Goal: Information Seeking & Learning: Learn about a topic

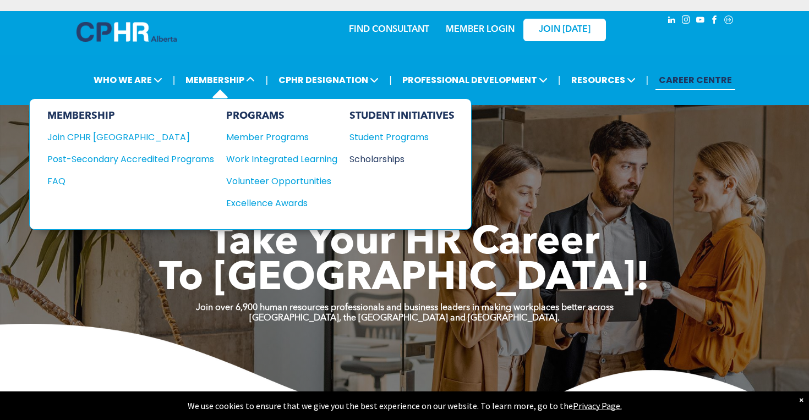
click at [363, 156] on div "Scholarships" at bounding box center [396, 159] width 95 height 14
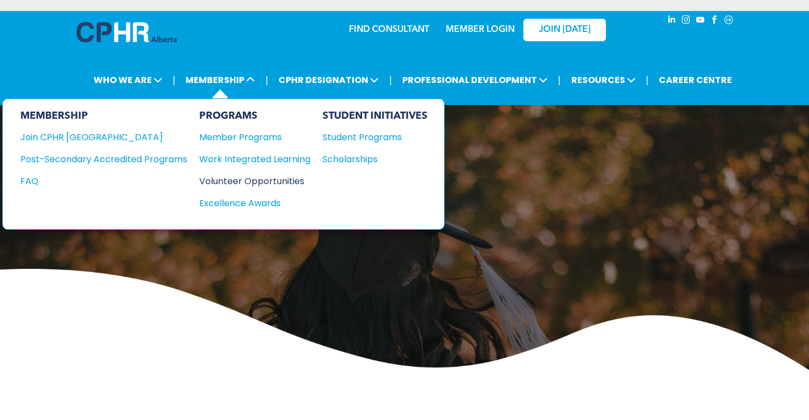
click at [211, 178] on div "Volunteer Opportunities" at bounding box center [249, 181] width 100 height 14
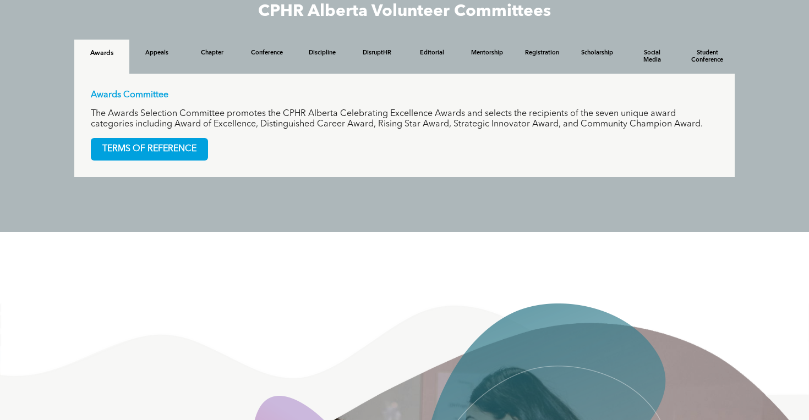
scroll to position [1075, 0]
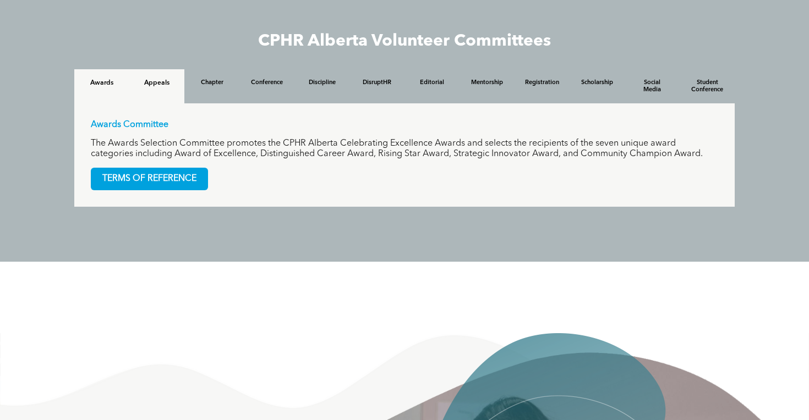
click at [177, 101] on div "Appeals" at bounding box center [156, 86] width 55 height 34
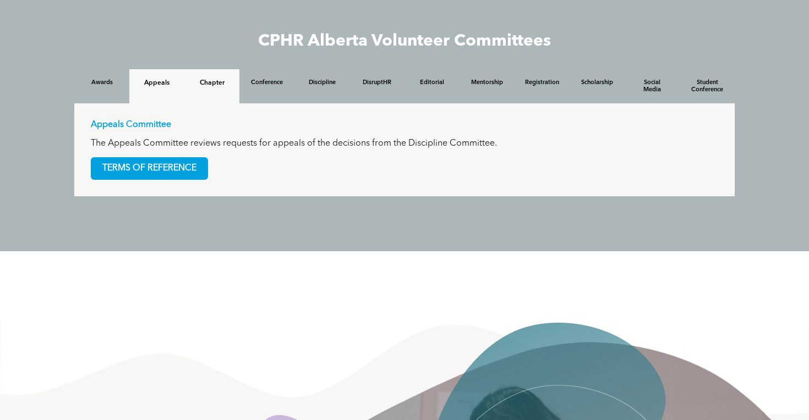
click at [214, 92] on div "Chapter" at bounding box center [211, 86] width 55 height 34
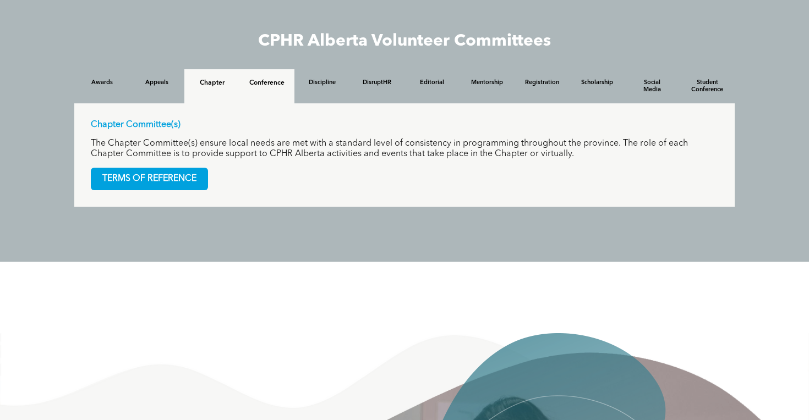
click at [258, 87] on h4 "Conference" at bounding box center [266, 83] width 35 height 8
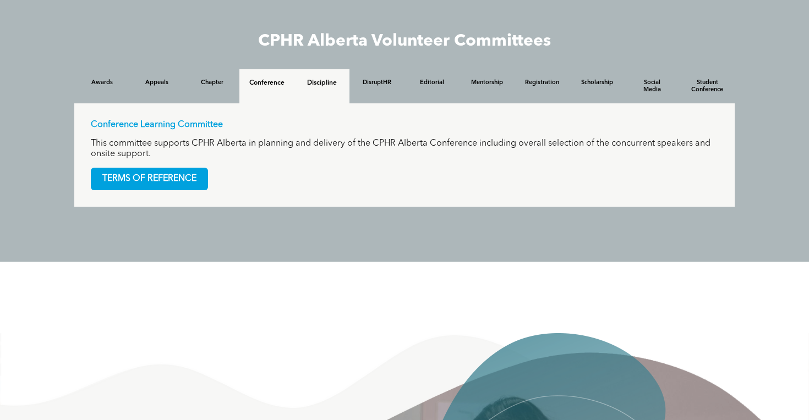
click at [325, 81] on h4 "Discipline" at bounding box center [321, 83] width 35 height 8
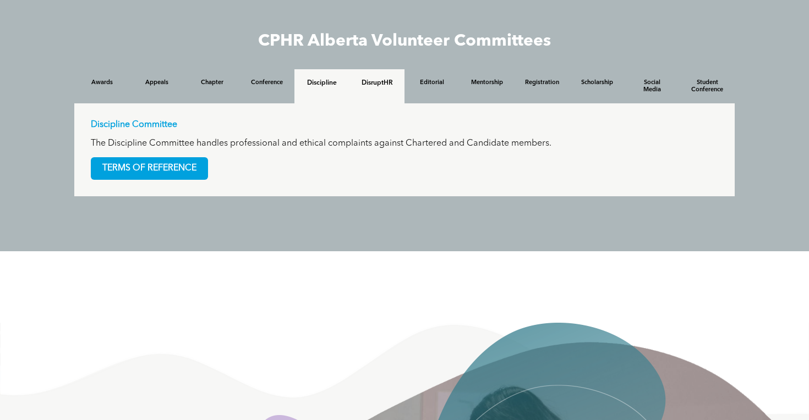
click at [377, 83] on h4 "DisruptHR" at bounding box center [376, 83] width 35 height 8
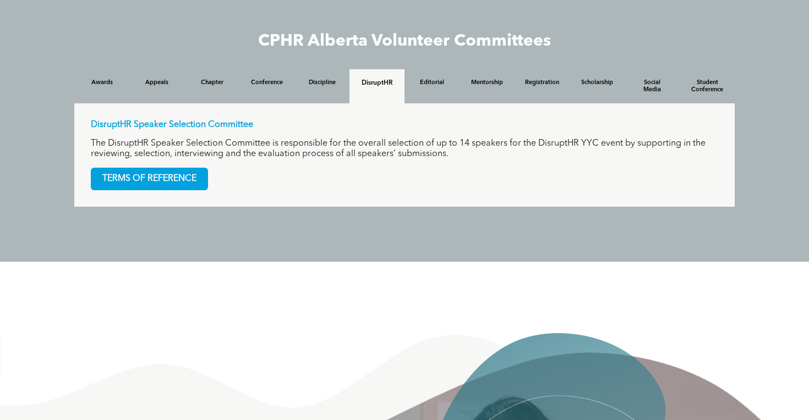
click at [443, 78] on div "Editorial" at bounding box center [431, 86] width 55 height 34
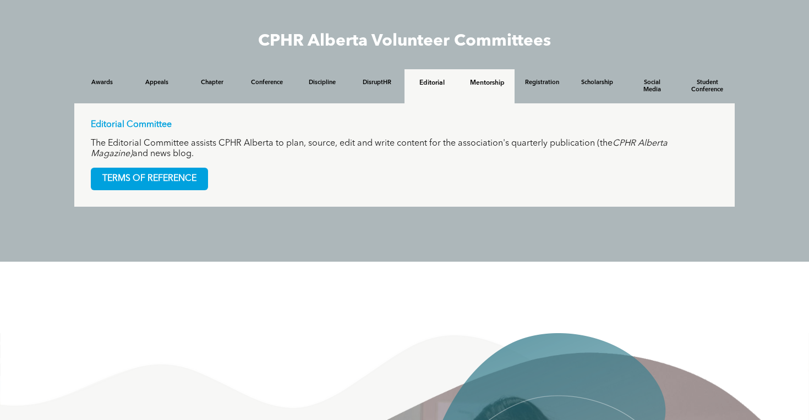
click at [489, 78] on div "Mentorship" at bounding box center [487, 86] width 55 height 34
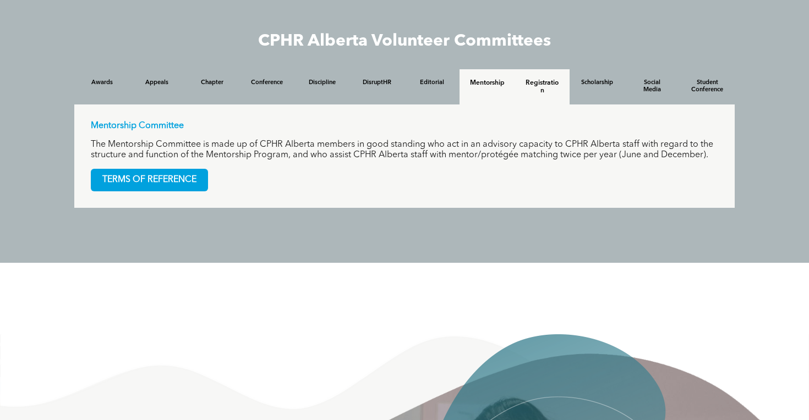
click at [542, 84] on h4 "Registration" at bounding box center [541, 86] width 35 height 15
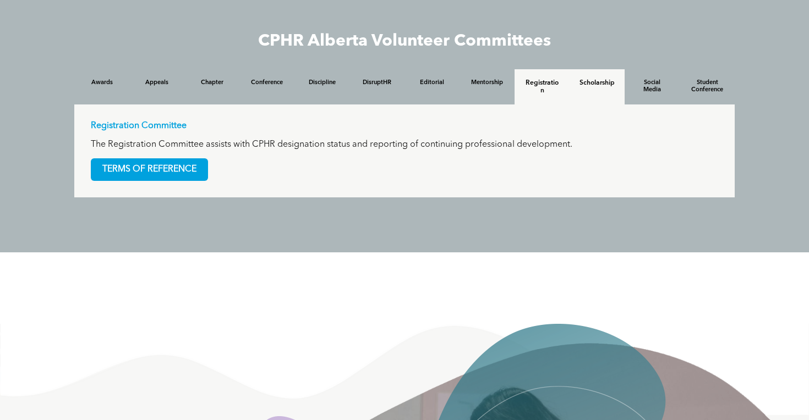
click at [608, 81] on h4 "Scholarship" at bounding box center [597, 83] width 35 height 8
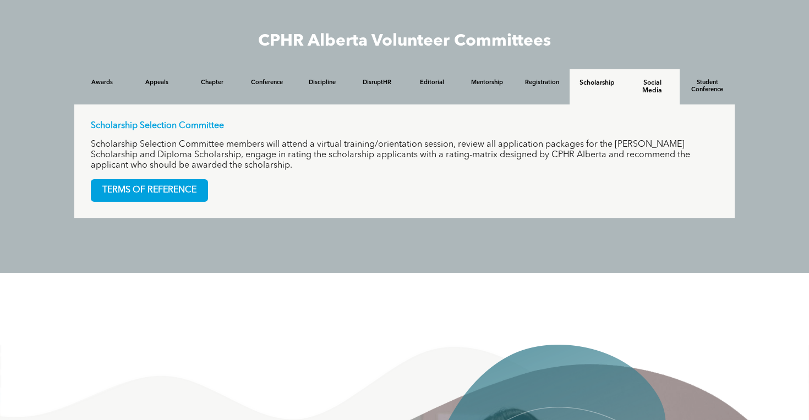
click at [663, 84] on h4 "Social Media" at bounding box center [652, 86] width 35 height 15
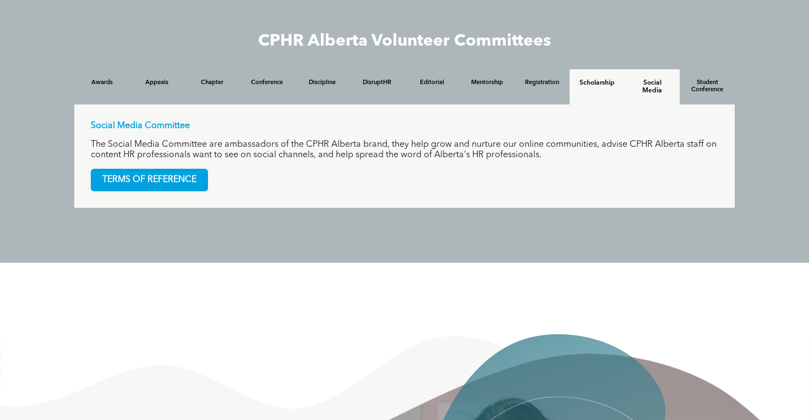
click at [619, 86] on div "Scholarship" at bounding box center [597, 86] width 55 height 35
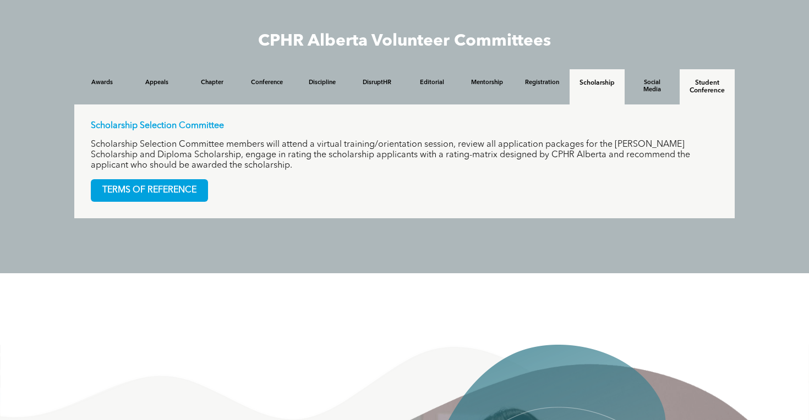
click at [700, 88] on h4 "Student Conference" at bounding box center [707, 86] width 35 height 15
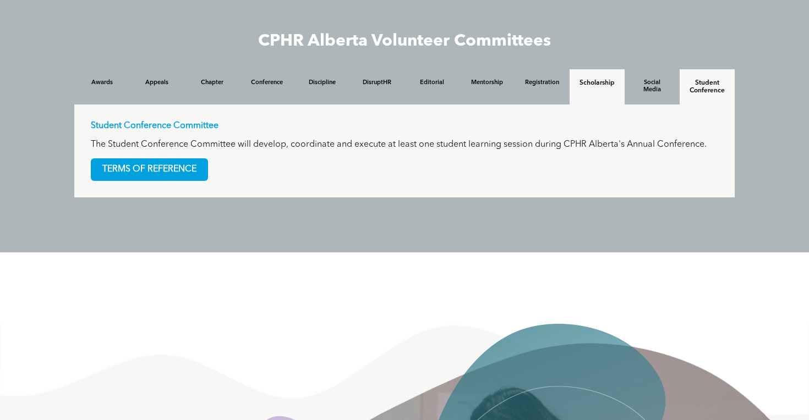
click at [590, 87] on h4 "Scholarship" at bounding box center [597, 83] width 35 height 8
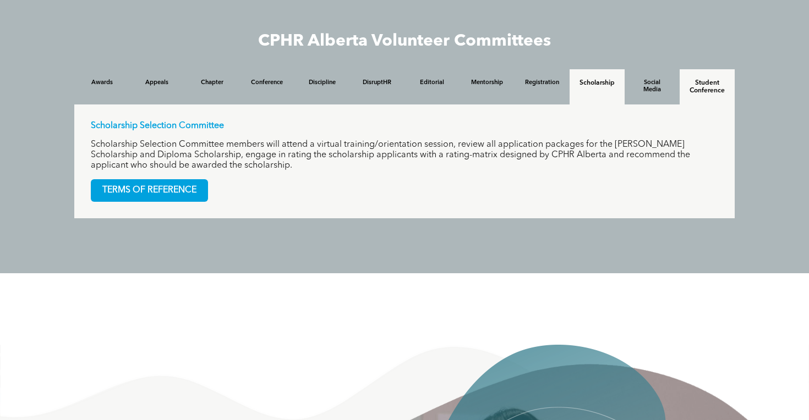
click at [685, 84] on div "Student Conference" at bounding box center [707, 86] width 55 height 35
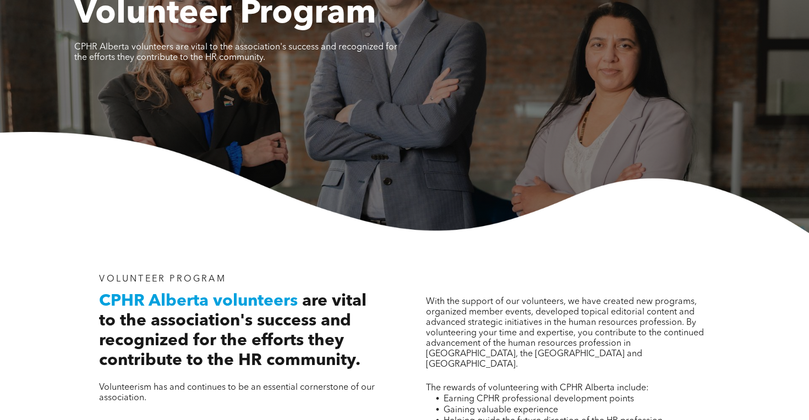
scroll to position [0, 0]
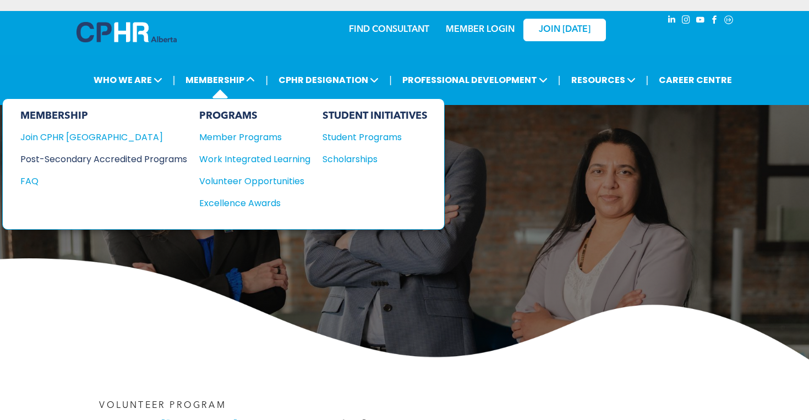
click at [168, 157] on div "Post-Secondary Accredited Programs" at bounding box center [95, 159] width 150 height 14
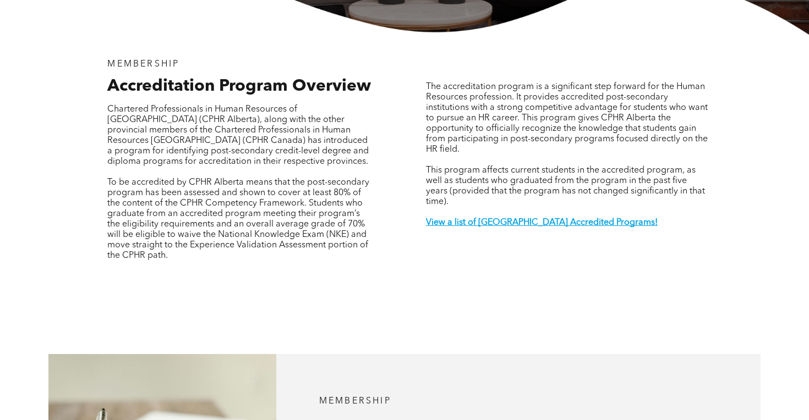
scroll to position [44, 0]
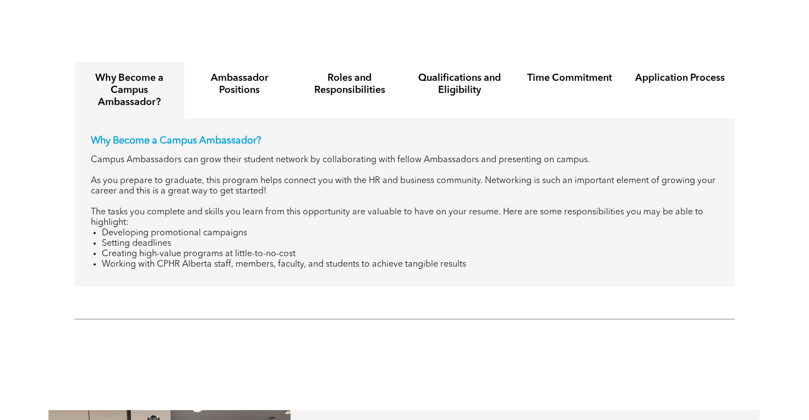
scroll to position [1294, 0]
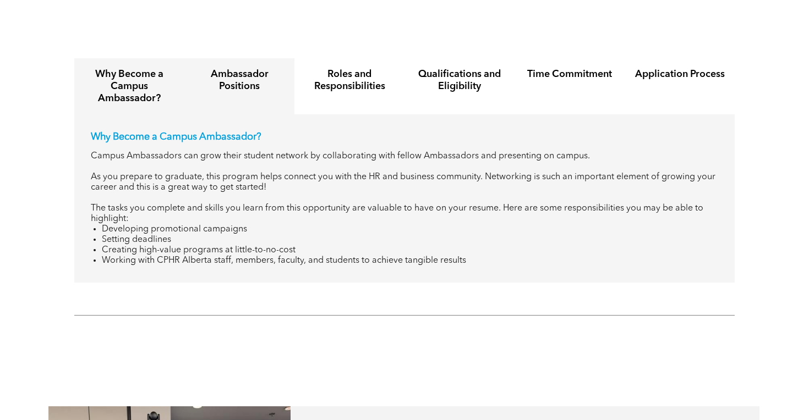
click at [254, 100] on div "Ambassador Positions" at bounding box center [239, 86] width 110 height 56
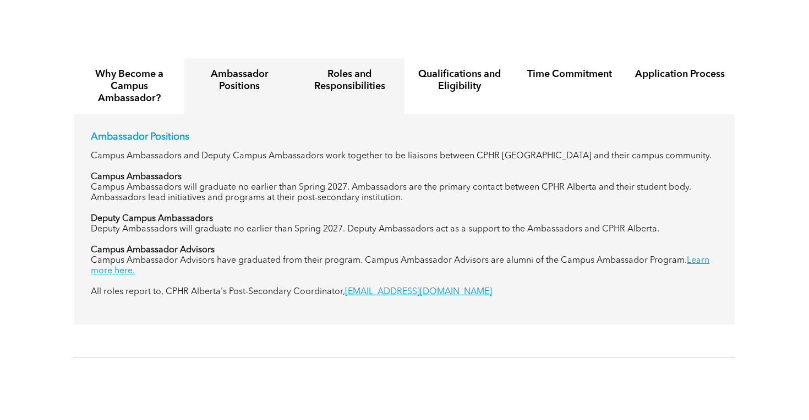
click at [322, 74] on h4 "Roles and Responsibilities" at bounding box center [349, 80] width 90 height 24
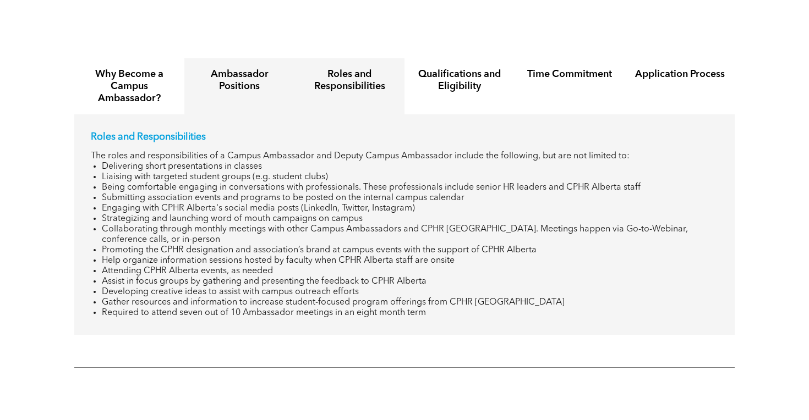
click at [274, 75] on h4 "Ambassador Positions" at bounding box center [239, 80] width 90 height 24
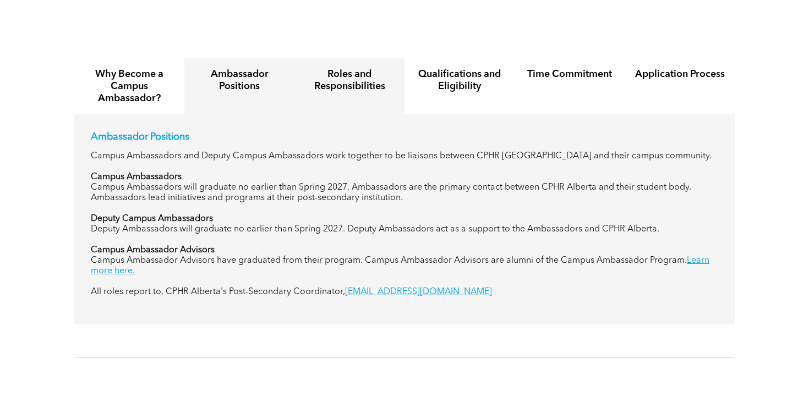
click at [325, 69] on h4 "Roles and Responsibilities" at bounding box center [349, 80] width 90 height 24
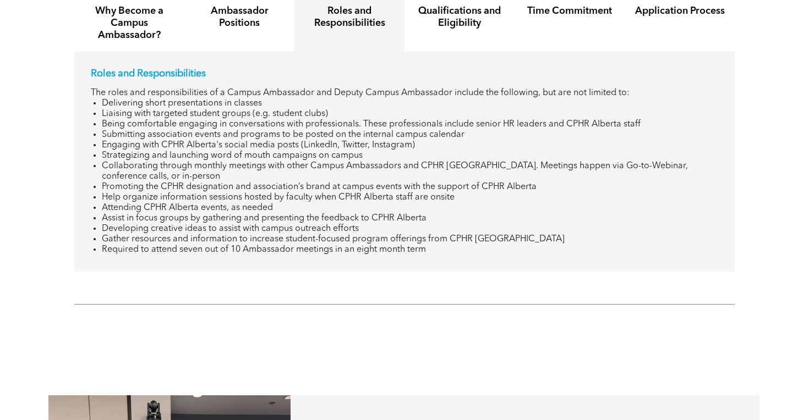
scroll to position [1361, 0]
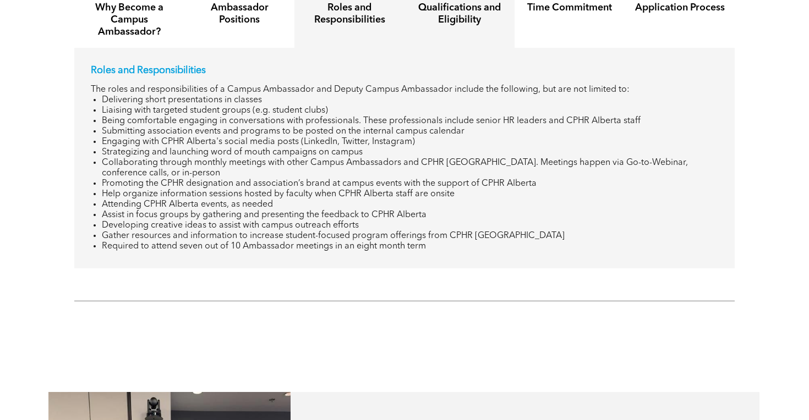
click at [479, 10] on h4 "Qualifications and Eligibility" at bounding box center [459, 14] width 90 height 24
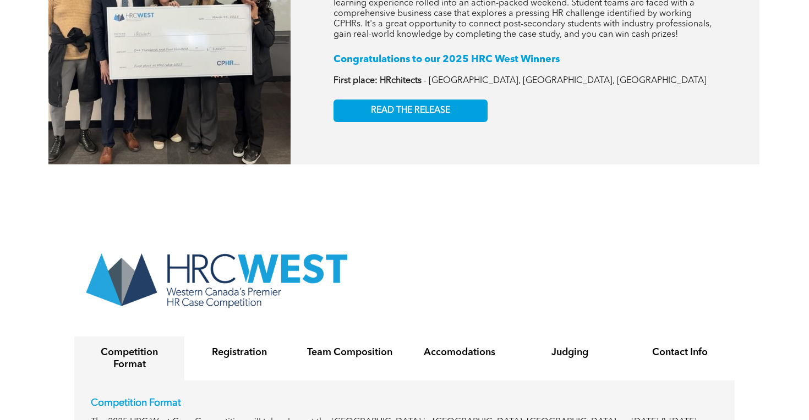
scroll to position [1850, 0]
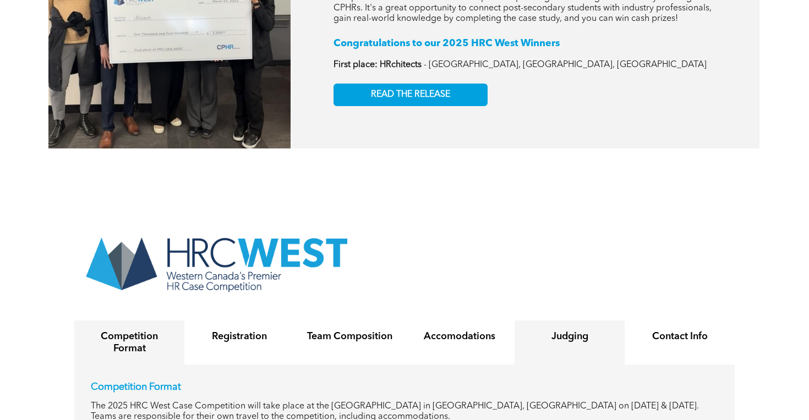
click at [544, 339] on div "Judging" at bounding box center [570, 343] width 110 height 44
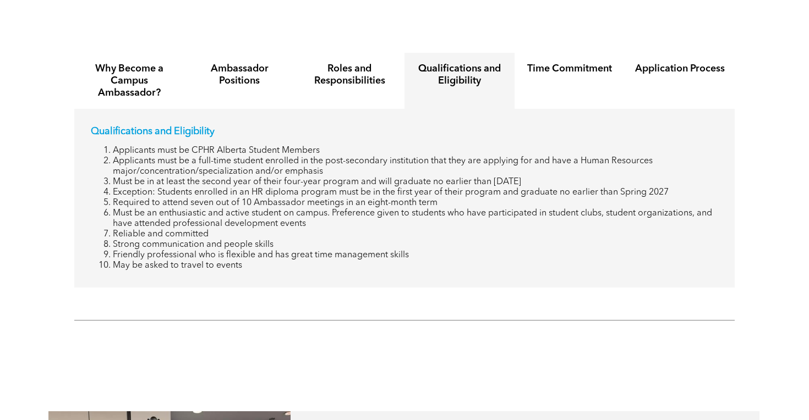
scroll to position [1294, 0]
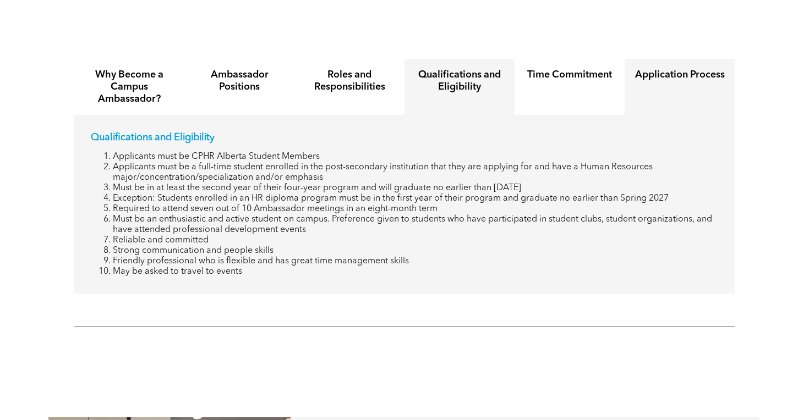
click at [650, 69] on h4 "Application Process" at bounding box center [680, 75] width 90 height 12
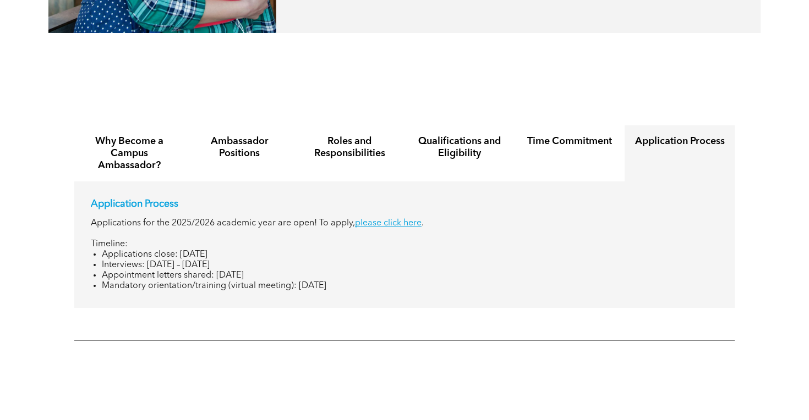
scroll to position [1240, 0]
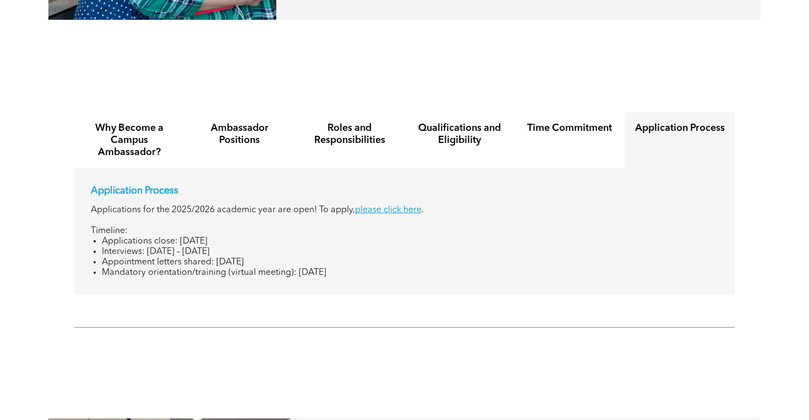
click at [344, 107] on div "Why Become a Campus Ambassador? Ambassador Positions Roles and Responsibilities…" at bounding box center [404, 201] width 660 height 188
click at [344, 112] on div "Roles and Responsibilities" at bounding box center [349, 140] width 110 height 56
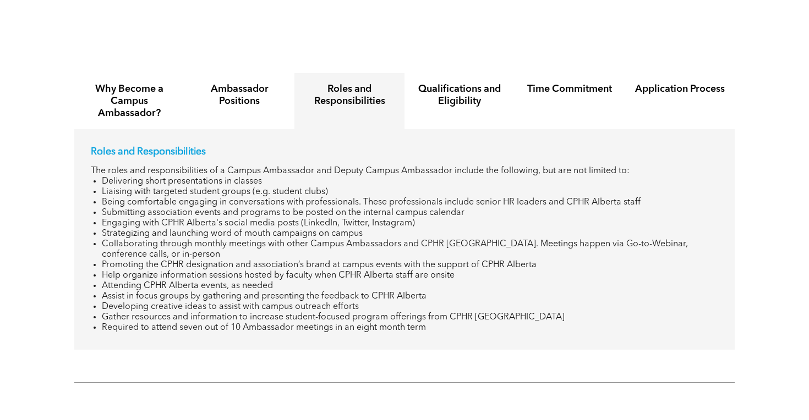
scroll to position [1291, 0]
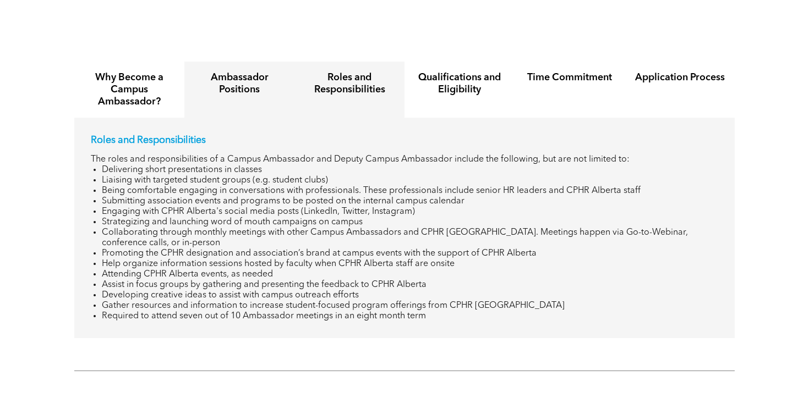
click at [254, 102] on div "Ambassador Positions" at bounding box center [239, 90] width 110 height 56
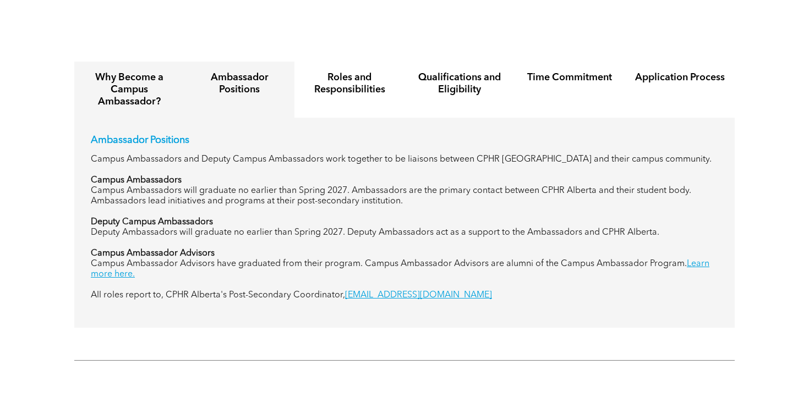
click at [154, 74] on h4 "Why Become a Campus Ambassador?" at bounding box center [129, 90] width 90 height 36
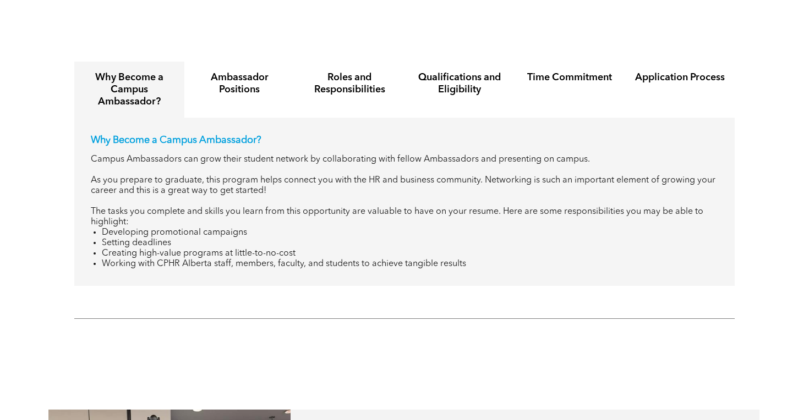
click at [256, 73] on h4 "Ambassador Positions" at bounding box center [239, 84] width 90 height 24
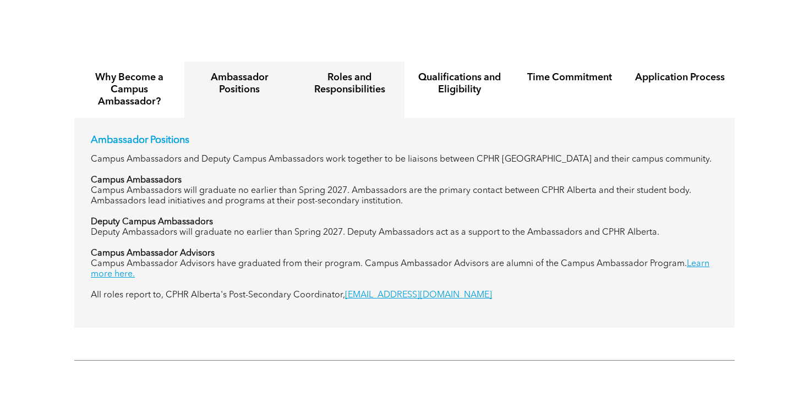
click at [312, 76] on h4 "Roles and Responsibilities" at bounding box center [349, 84] width 90 height 24
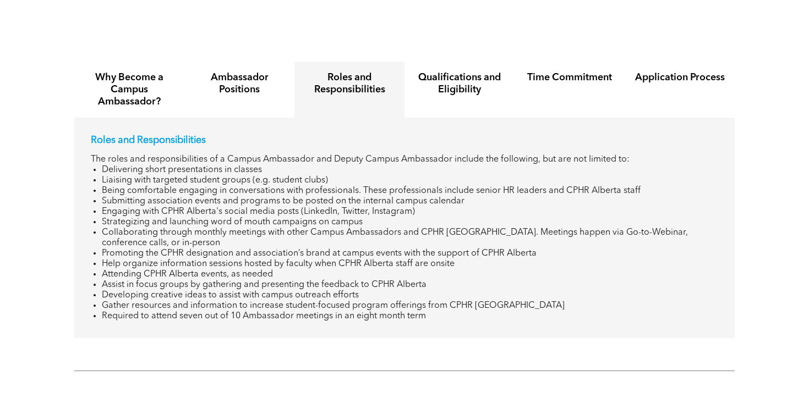
click at [395, 71] on div "Roles and Responsibilities" at bounding box center [349, 90] width 110 height 56
click at [428, 72] on h4 "Qualifications and Eligibility" at bounding box center [459, 84] width 90 height 24
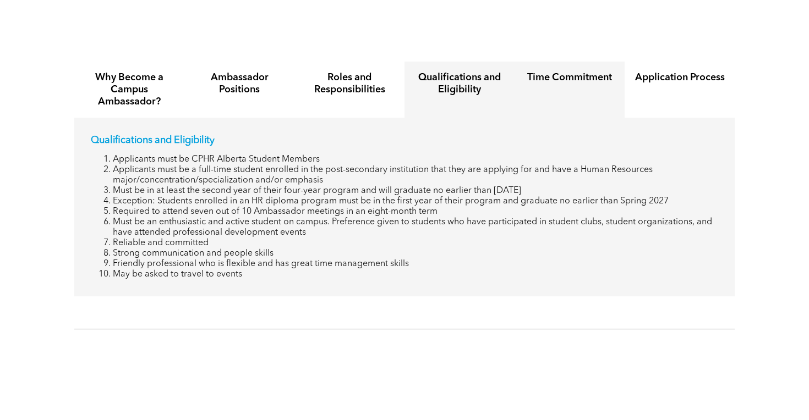
click at [541, 72] on h4 "Time Commitment" at bounding box center [569, 78] width 90 height 12
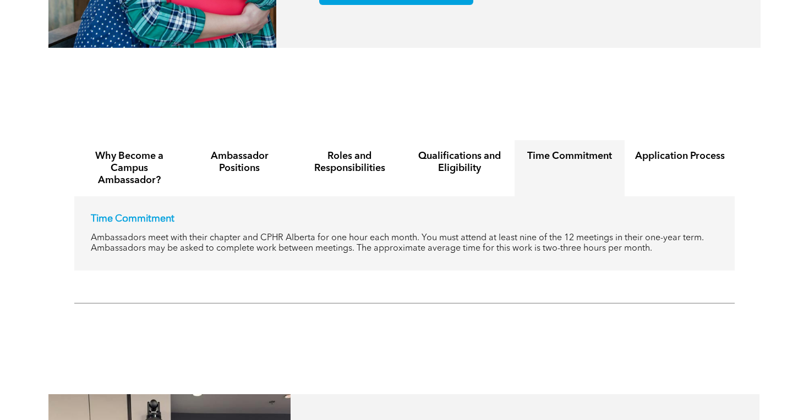
scroll to position [1207, 0]
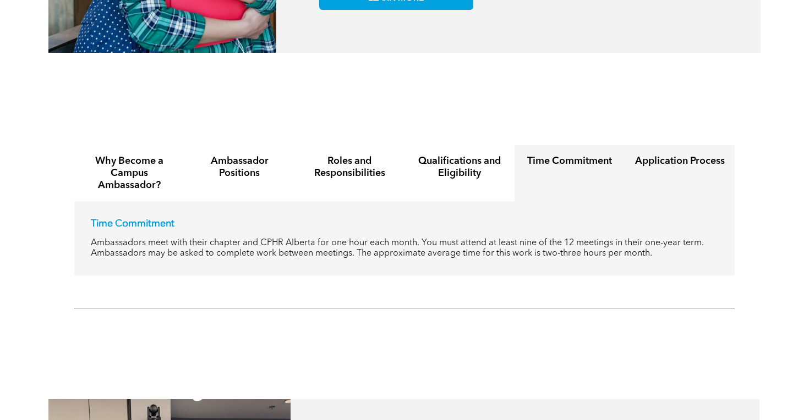
click at [626, 147] on div "Application Process" at bounding box center [680, 173] width 110 height 56
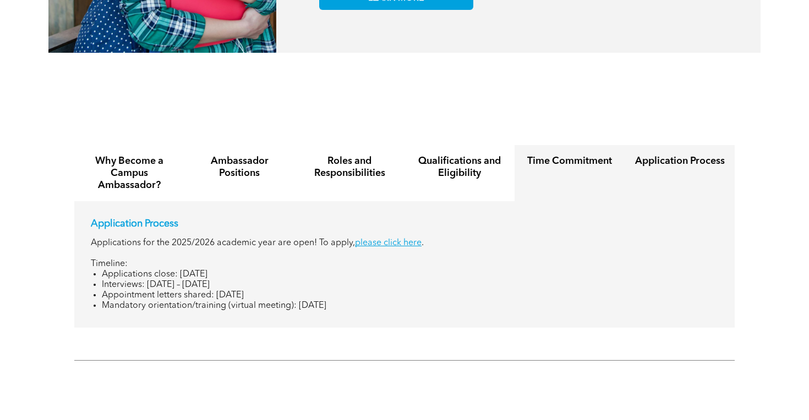
click at [586, 157] on div "Time Commitment" at bounding box center [570, 173] width 110 height 56
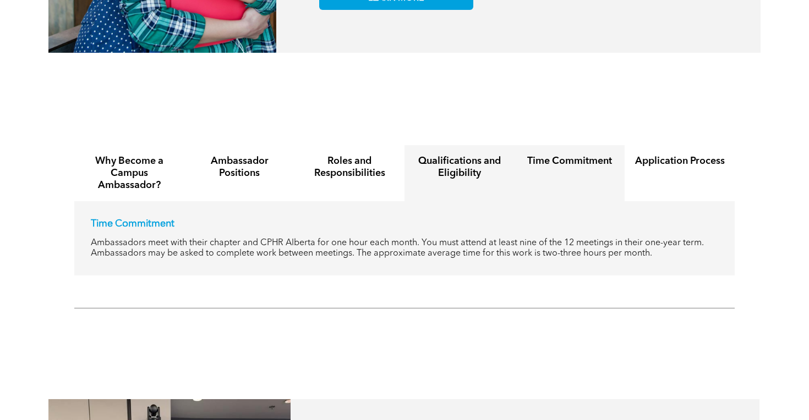
click at [442, 166] on h4 "Qualifications and Eligibility" at bounding box center [459, 167] width 90 height 24
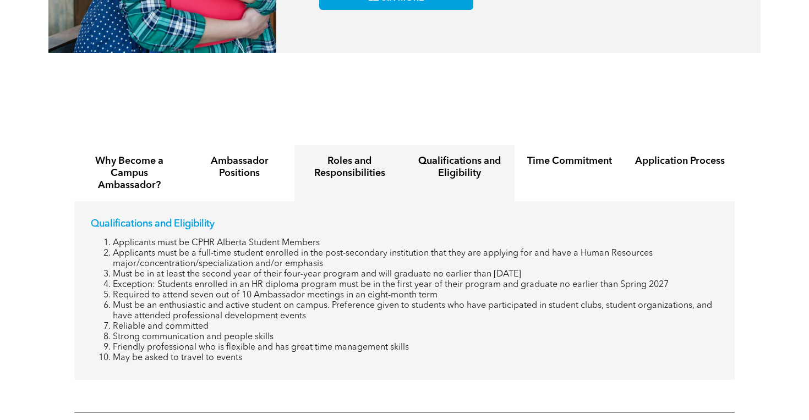
click at [381, 158] on h4 "Roles and Responsibilities" at bounding box center [349, 167] width 90 height 24
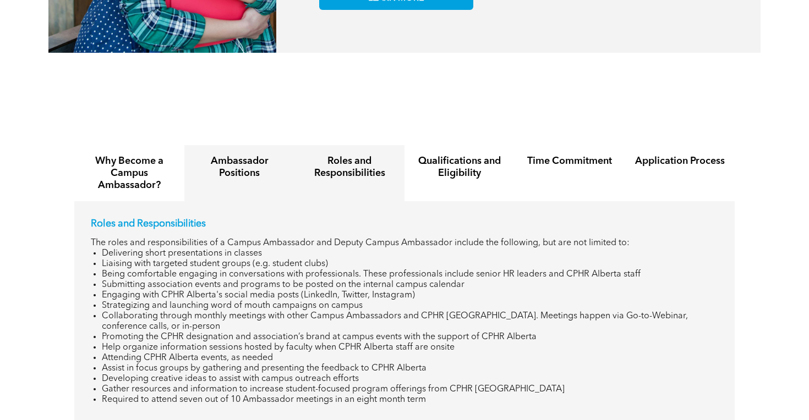
click at [255, 155] on h4 "Ambassador Positions" at bounding box center [239, 167] width 90 height 24
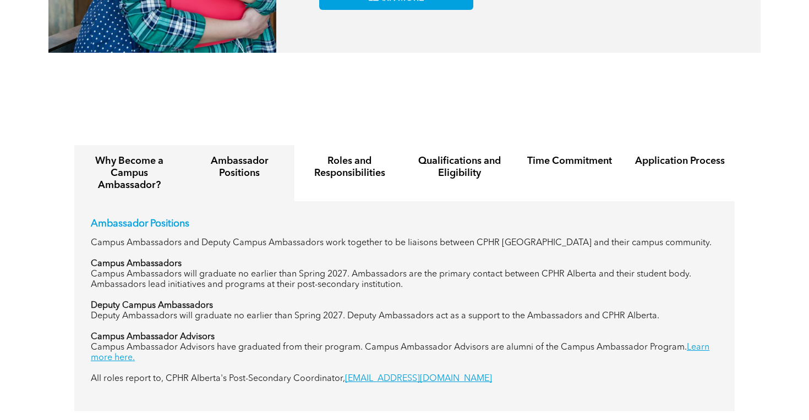
click at [171, 159] on h4 "Why Become a Campus Ambassador?" at bounding box center [129, 173] width 90 height 36
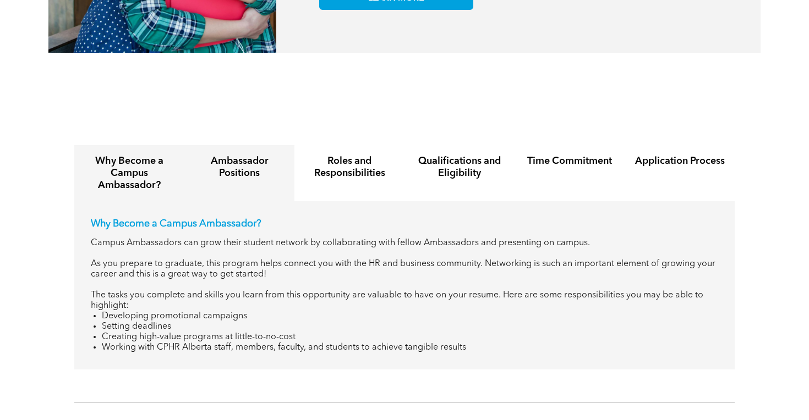
click at [217, 157] on h4 "Ambassador Positions" at bounding box center [239, 167] width 90 height 24
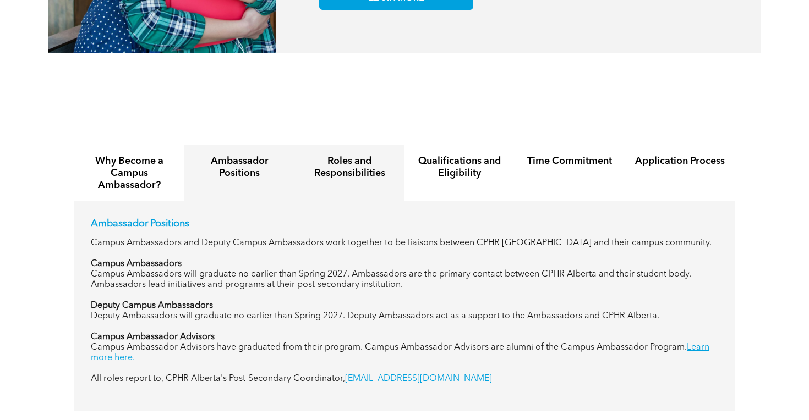
click at [367, 155] on h4 "Roles and Responsibilities" at bounding box center [349, 167] width 90 height 24
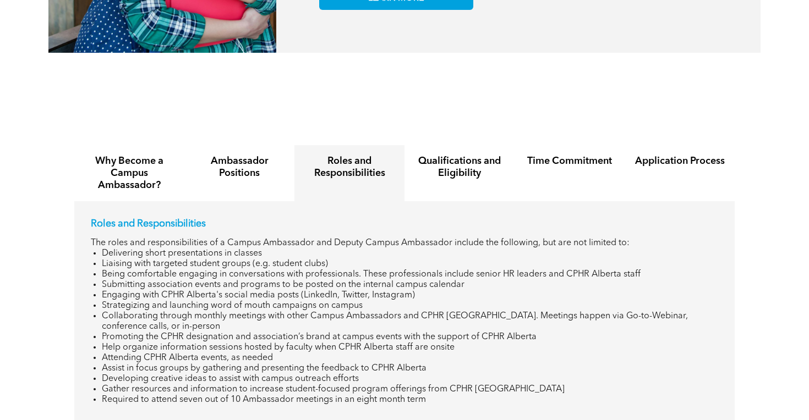
drag, startPoint x: 91, startPoint y: 210, endPoint x: 342, endPoint y: 407, distance: 319.1
click at [342, 407] on div "Roles and Responsibilities The roles and responsibilities of a Campus Ambassado…" at bounding box center [404, 311] width 660 height 221
copy div "Roles and Responsibilities The roles and responsibilities of a Campus Ambassado…"
click at [453, 155] on h4 "Qualifications and Eligibility" at bounding box center [459, 167] width 90 height 24
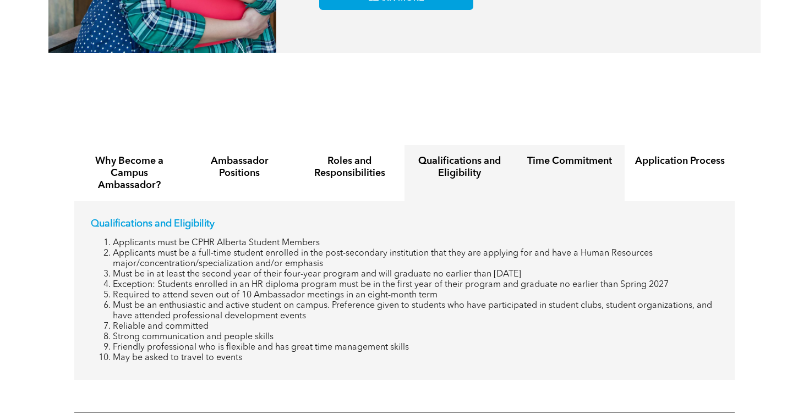
click at [542, 156] on h4 "Time Commitment" at bounding box center [569, 161] width 90 height 12
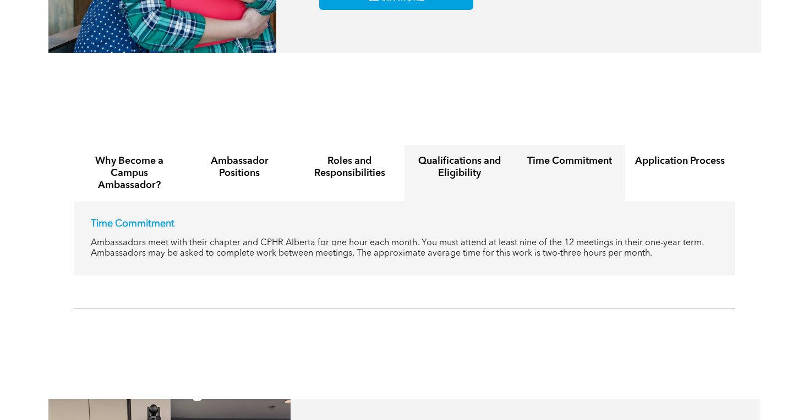
click at [463, 155] on h4 "Qualifications and Eligibility" at bounding box center [459, 167] width 90 height 24
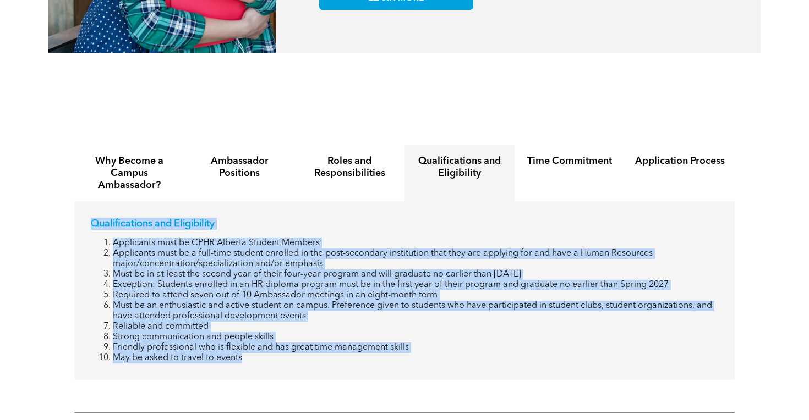
drag, startPoint x: 86, startPoint y: 207, endPoint x: 281, endPoint y: 349, distance: 240.6
click at [281, 349] on div "Qualifications and Eligibility Applicants must be CPHR Alberta Student Members …" at bounding box center [404, 290] width 660 height 179
copy div "Qualifications and Eligibility Applicants must be CPHR Alberta Student Members …"
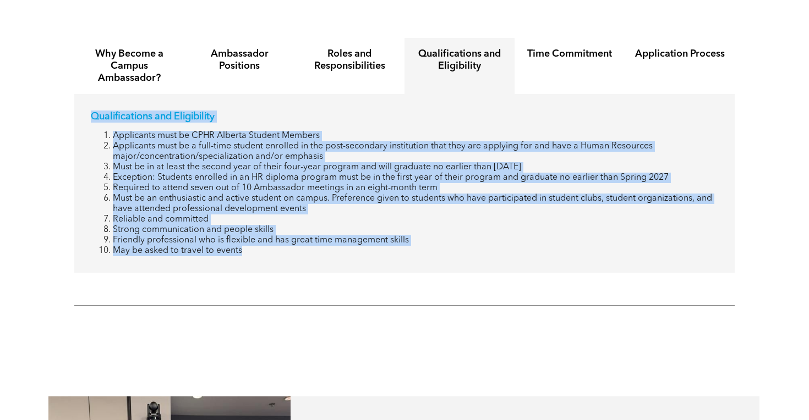
scroll to position [1334, 0]
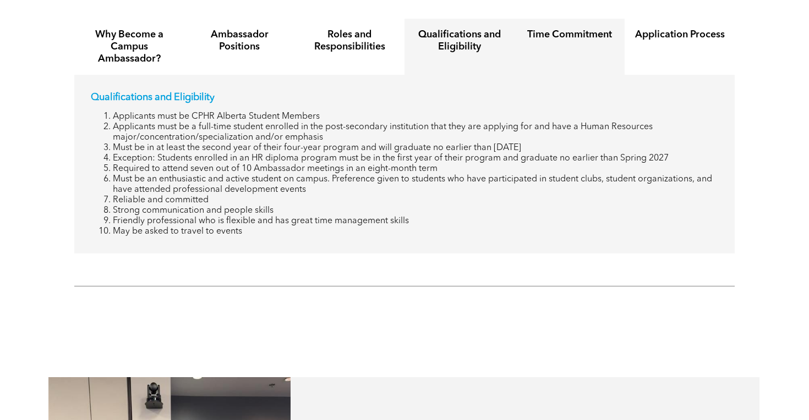
click at [547, 29] on h4 "Time Commitment" at bounding box center [569, 35] width 90 height 12
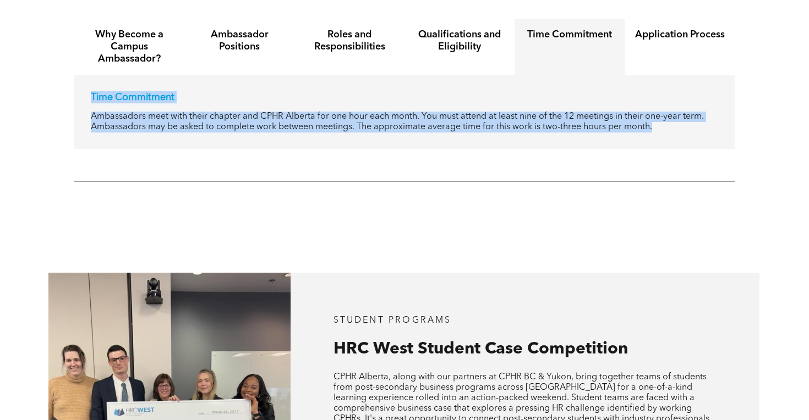
drag, startPoint x: 86, startPoint y: 79, endPoint x: 325, endPoint y: 150, distance: 249.3
click at [325, 158] on div "Student Programs CPHR Alberta has introduced a program for identifying post-sec…" at bounding box center [404, 365] width 809 height 3377
copy div "Time Commitment Ambassadors meet with their chapter and CPHR Alberta for one ho…"
